Goal: Obtain resource: Obtain resource

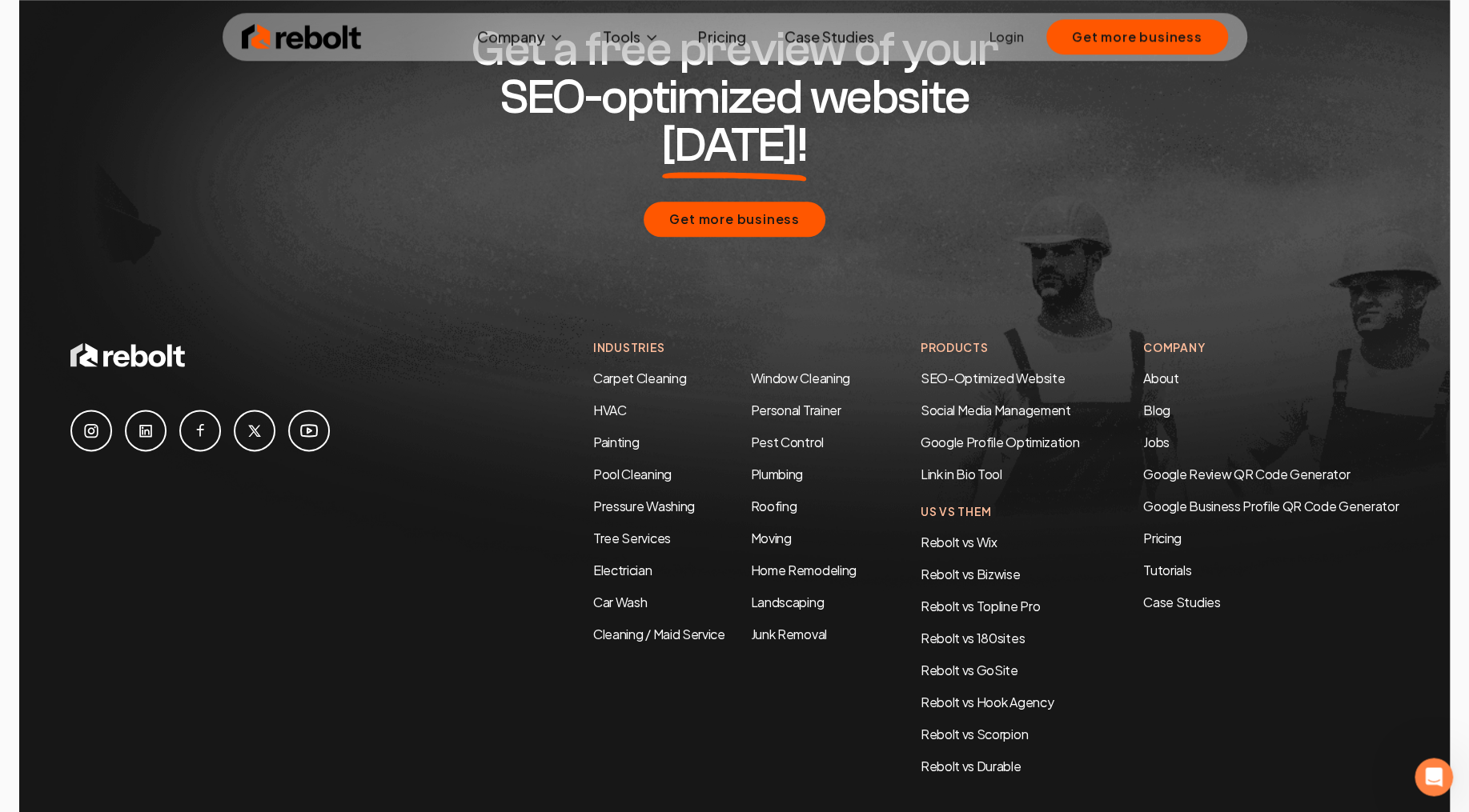
scroll to position [5226, 0]
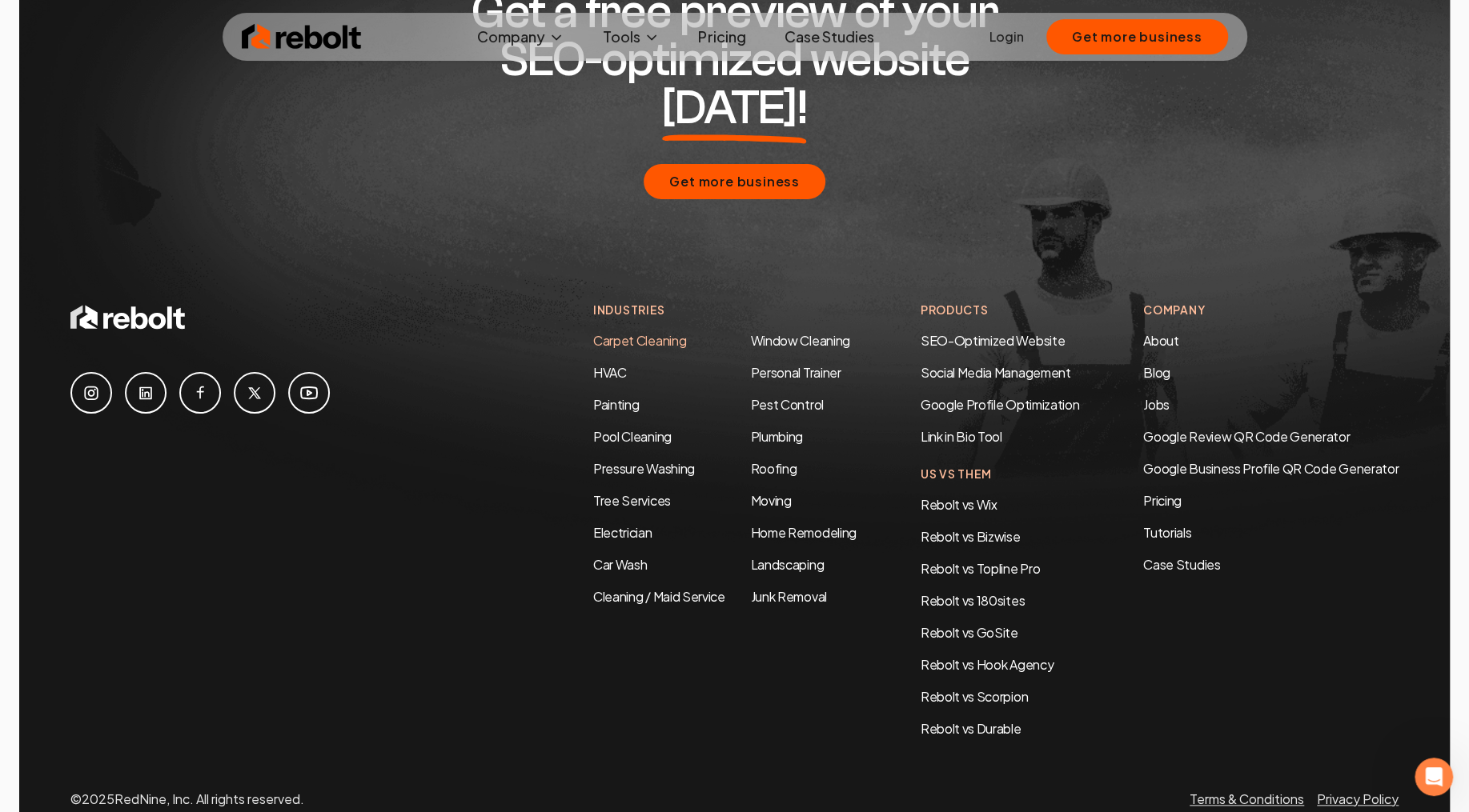
click at [652, 333] on link "Carpet Cleaning" at bounding box center [639, 341] width 93 height 17
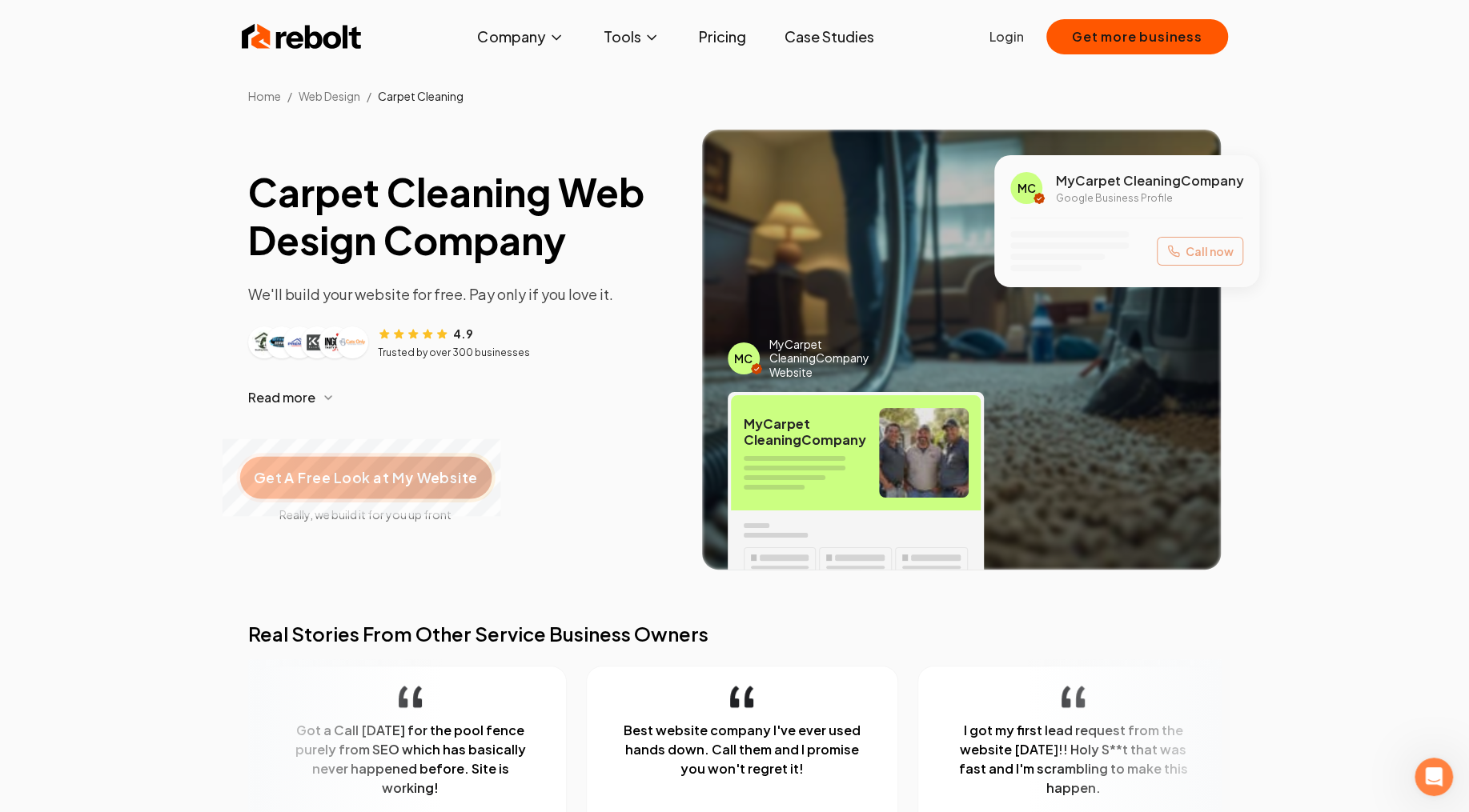
click at [411, 490] on div "Get A Free Look at My Website" at bounding box center [365, 478] width 251 height 42
click at [201, 255] on section "Carpet Cleaning Web Design Company We'll build your website for free. Pay only …" at bounding box center [734, 362] width 1469 height 517
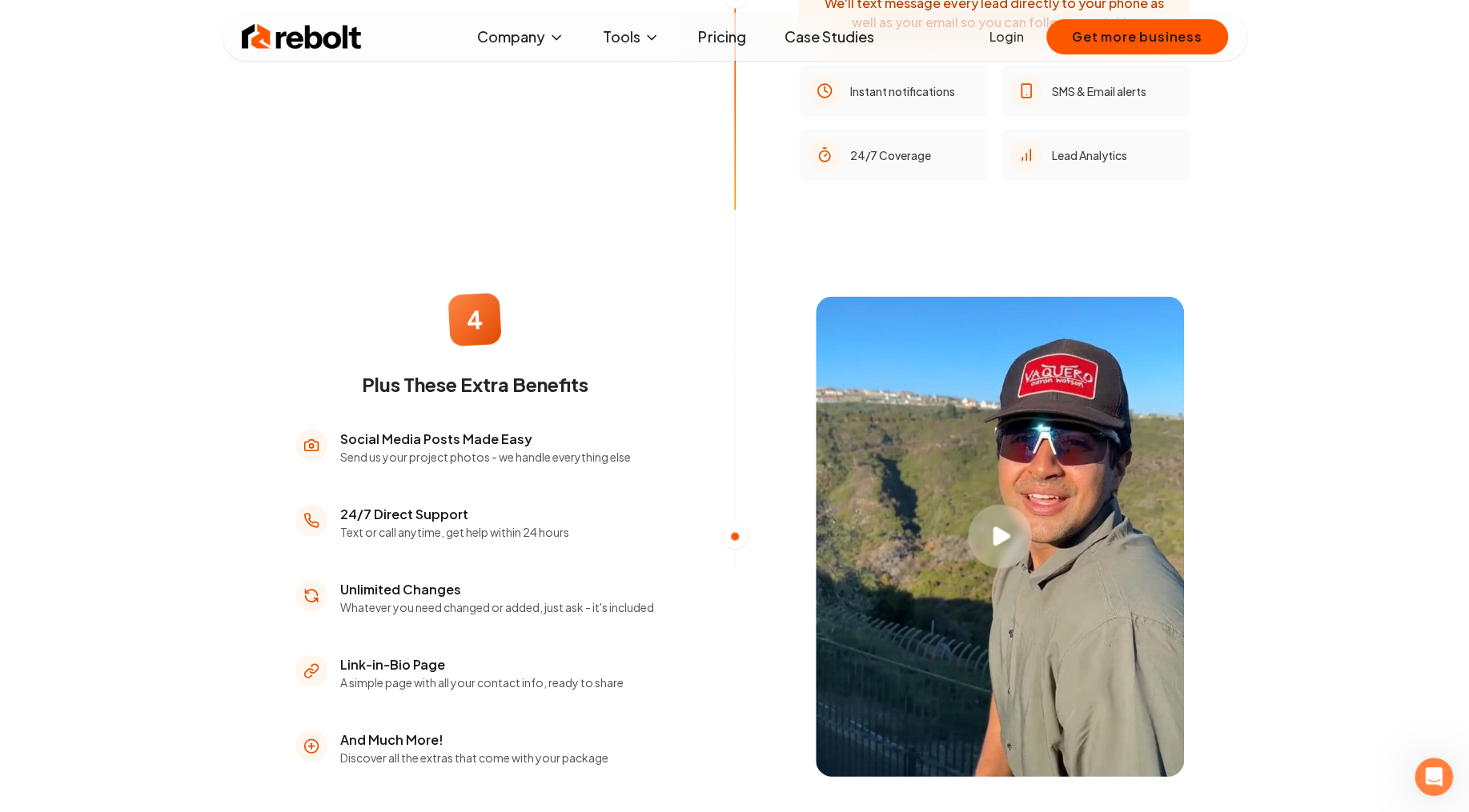
scroll to position [2409, 0]
